Goal: Information Seeking & Learning: Learn about a topic

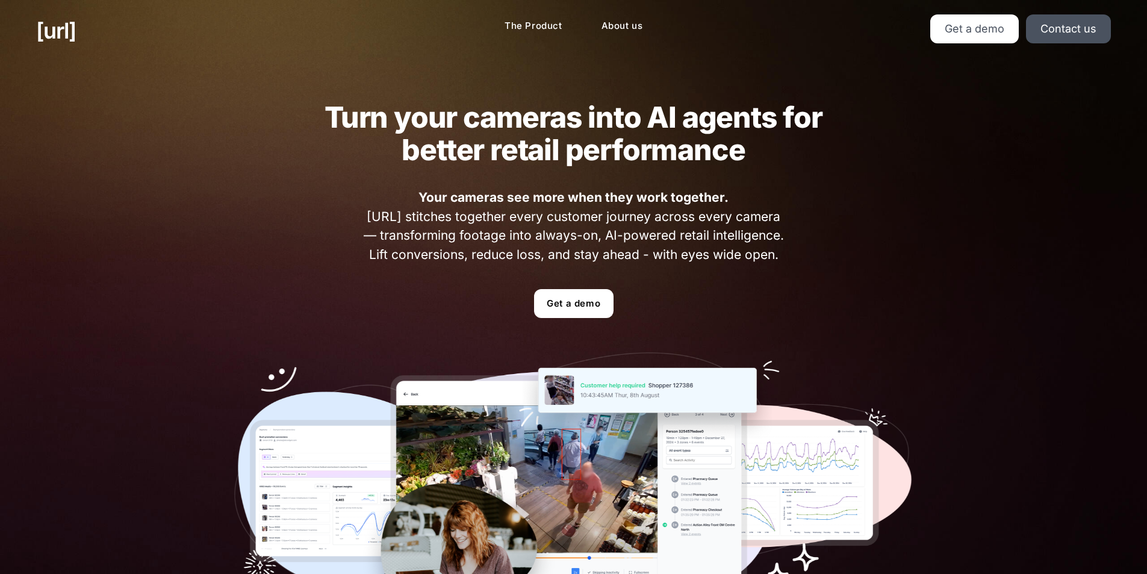
drag, startPoint x: 331, startPoint y: 180, endPoint x: 694, endPoint y: 551, distance: 519.1
click at [414, 264] on div "Turn your cameras into AI agents for better retail performance Your cameras see…" at bounding box center [574, 364] width 752 height 606
click at [838, 308] on ul "Get a demo" at bounding box center [573, 303] width 679 height 29
click at [568, 310] on link "Get a demo" at bounding box center [573, 303] width 79 height 29
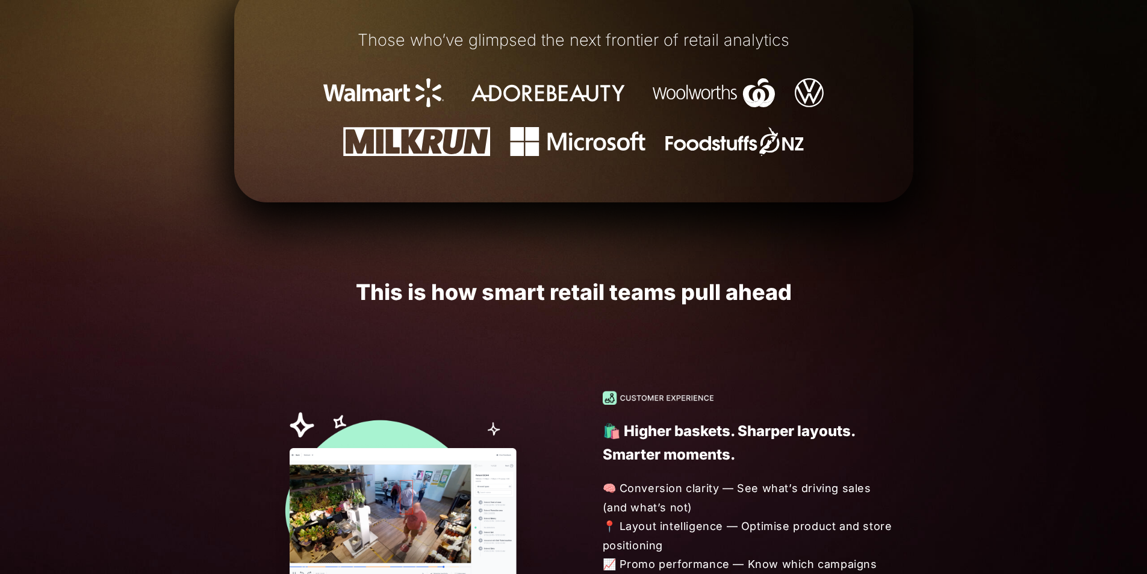
scroll to position [995, 0]
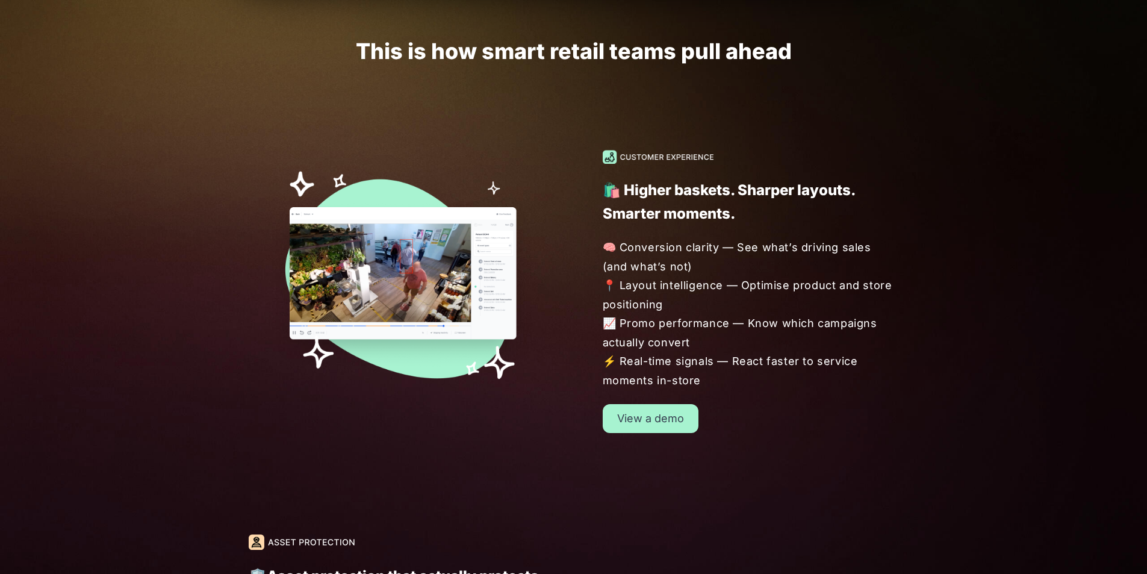
click at [376, 258] on img at bounding box center [397, 273] width 296 height 246
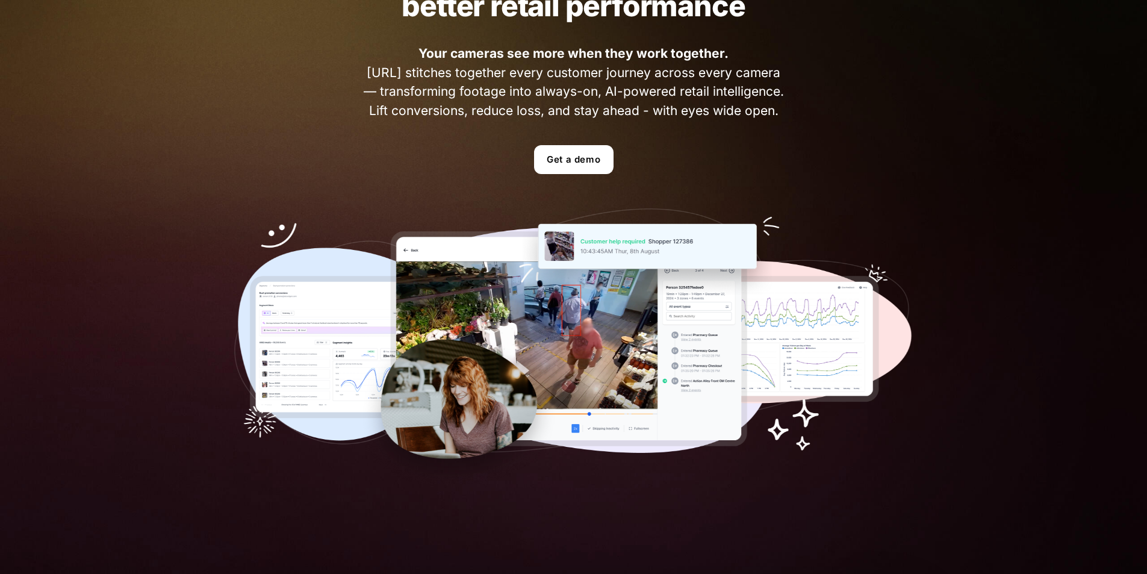
scroll to position [0, 0]
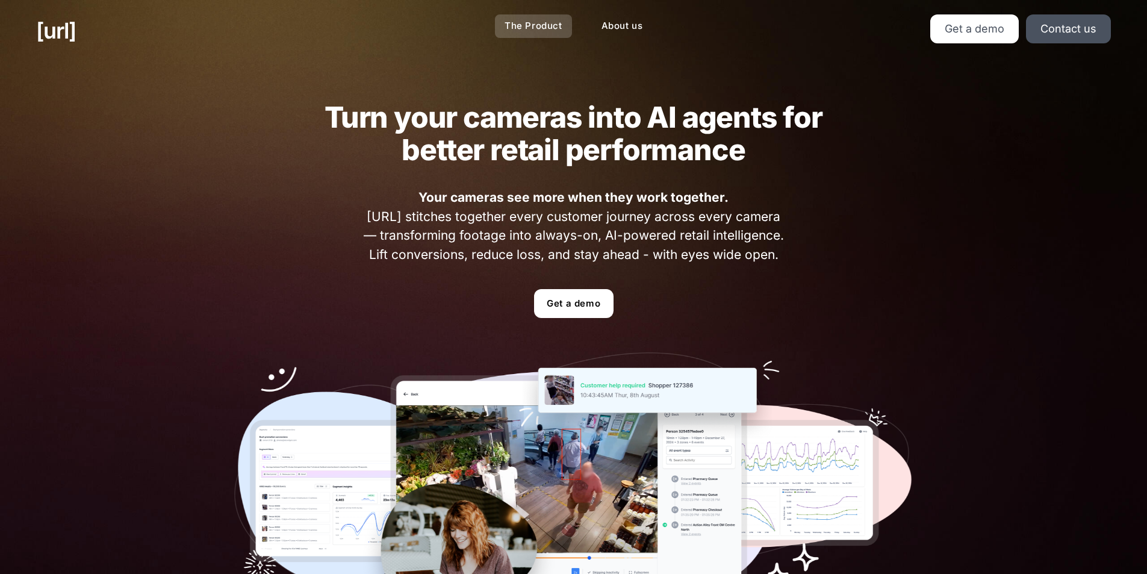
click at [532, 22] on link "The Product" at bounding box center [533, 25] width 77 height 23
click at [1062, 34] on link "Contact us" at bounding box center [1068, 28] width 85 height 29
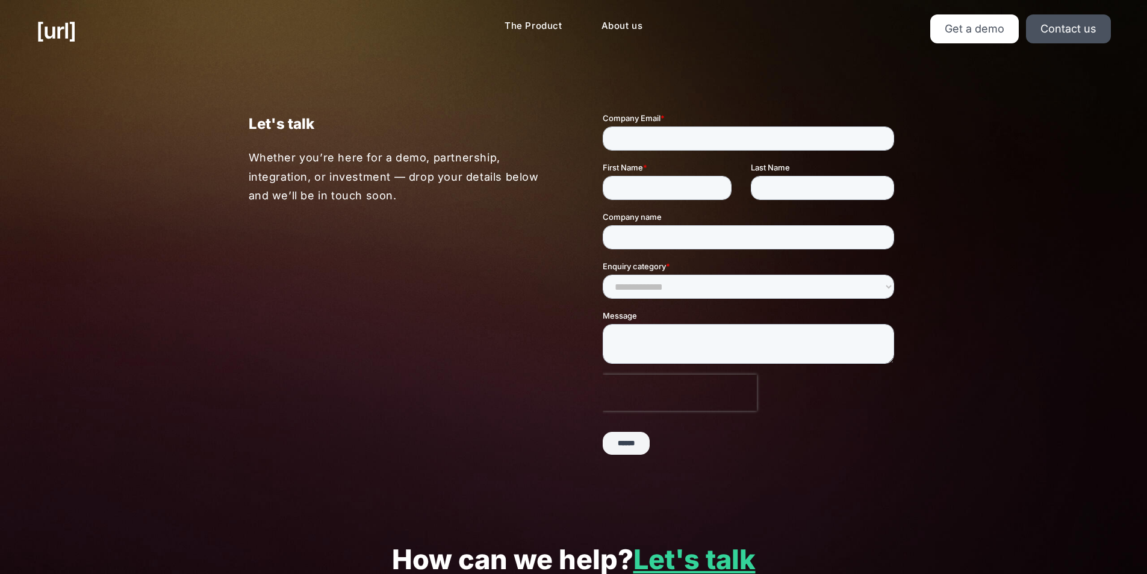
click at [988, 142] on div "Let's talk Whether you’re here for a demo, partnership, integration, or investm…" at bounding box center [573, 288] width 1147 height 454
